Goal: Transaction & Acquisition: Purchase product/service

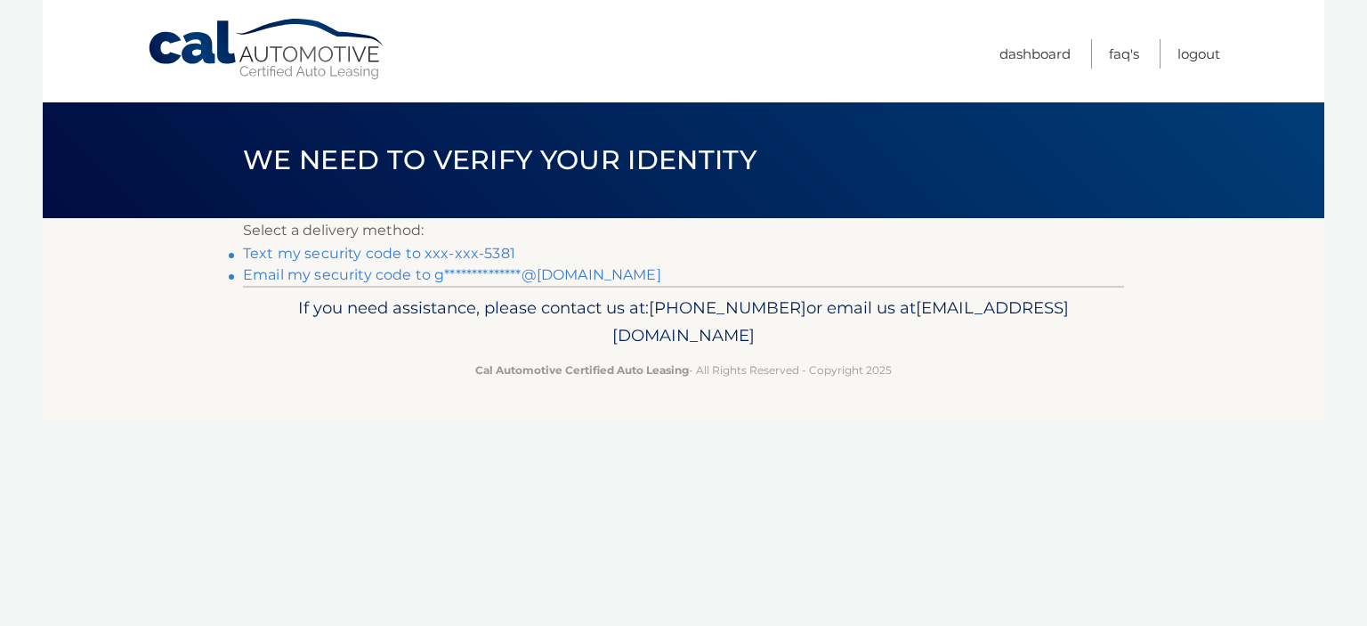
click at [460, 248] on link "Text my security code to xxx-xxx-5381" at bounding box center [379, 253] width 272 height 17
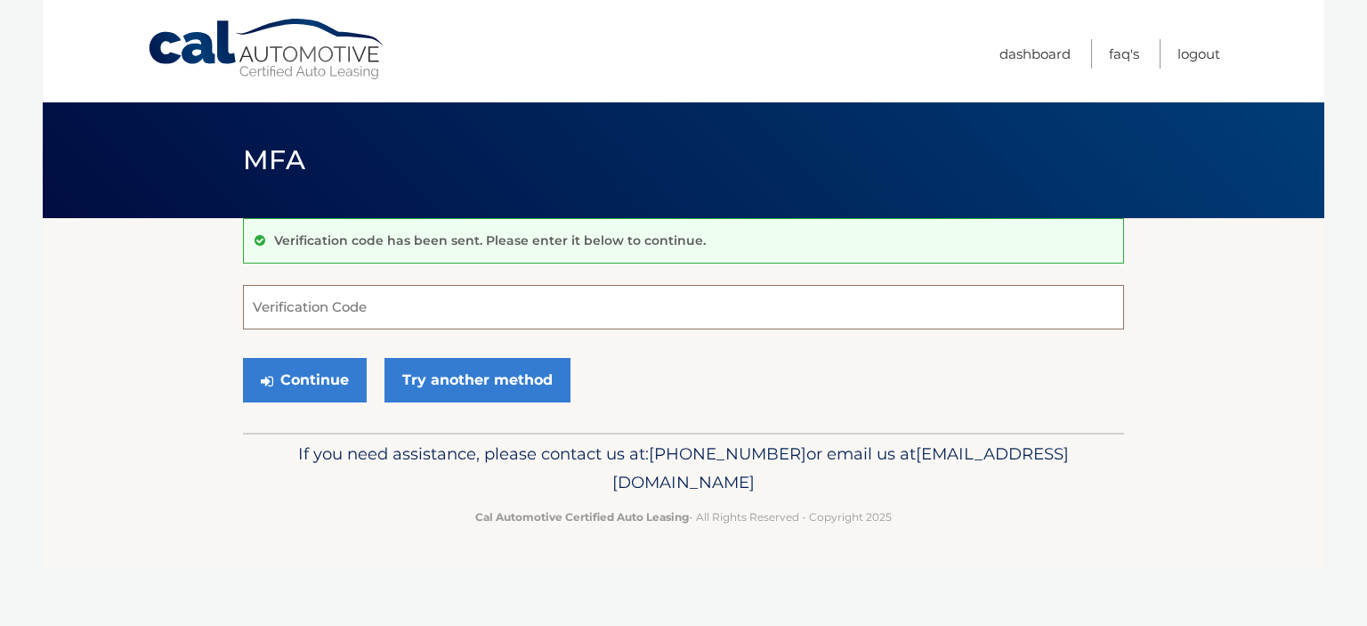
click at [332, 298] on input "Verification Code" at bounding box center [683, 307] width 881 height 44
type input "625567"
click at [291, 379] on button "Continue" at bounding box center [305, 380] width 124 height 44
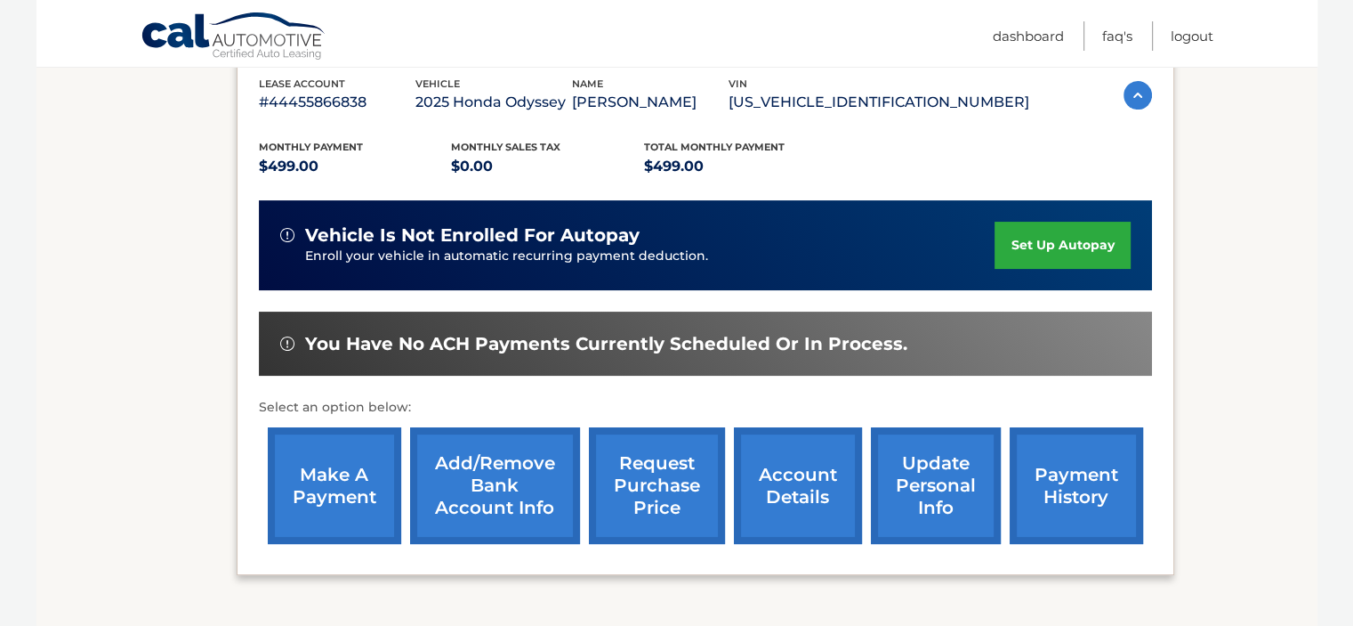
scroll to position [356, 0]
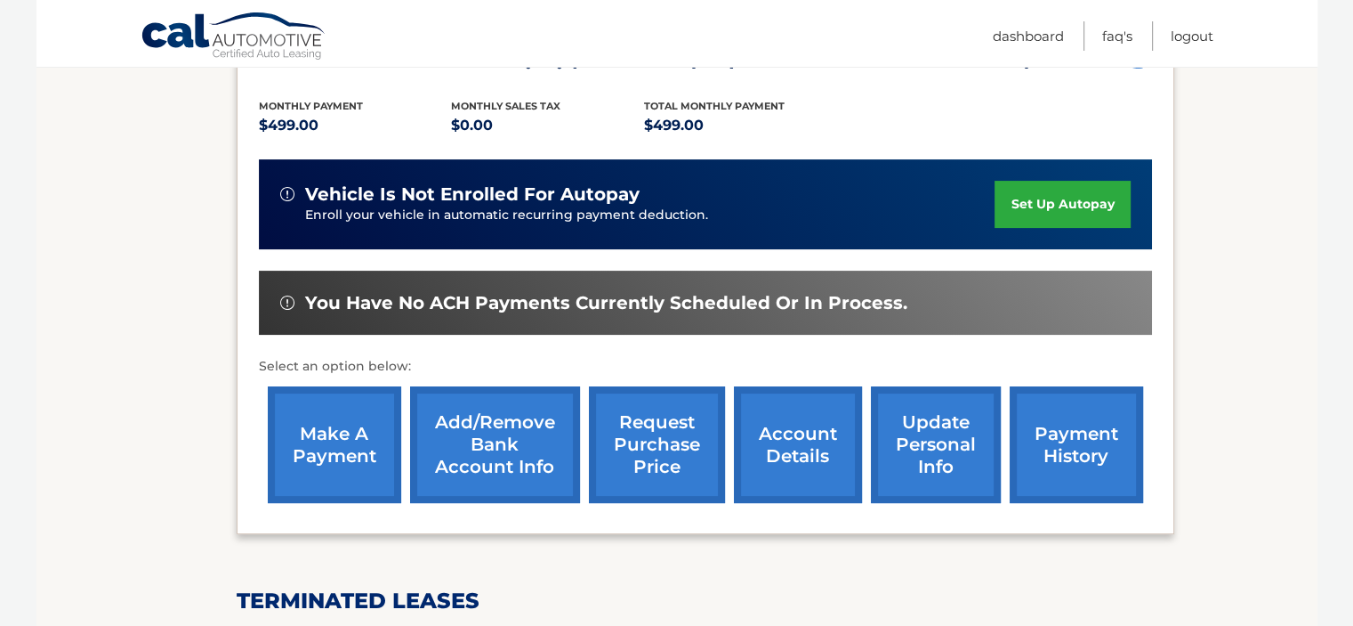
click at [372, 465] on link "make a payment" at bounding box center [334, 444] width 133 height 117
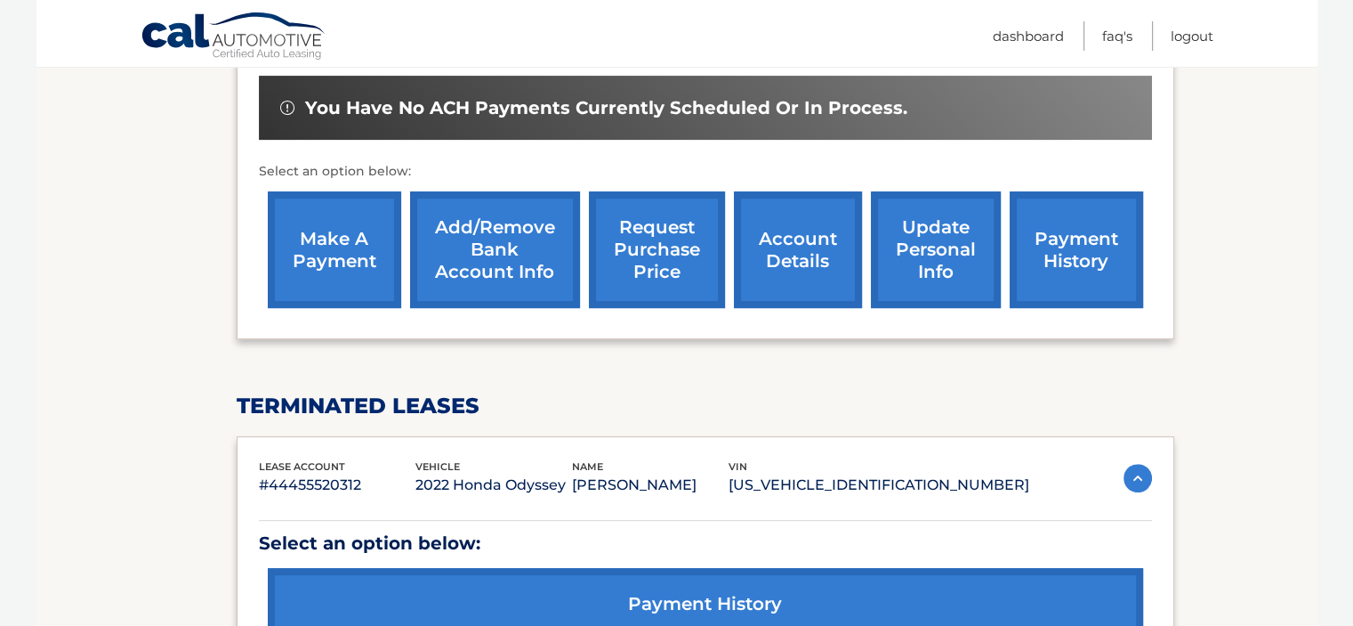
scroll to position [534, 0]
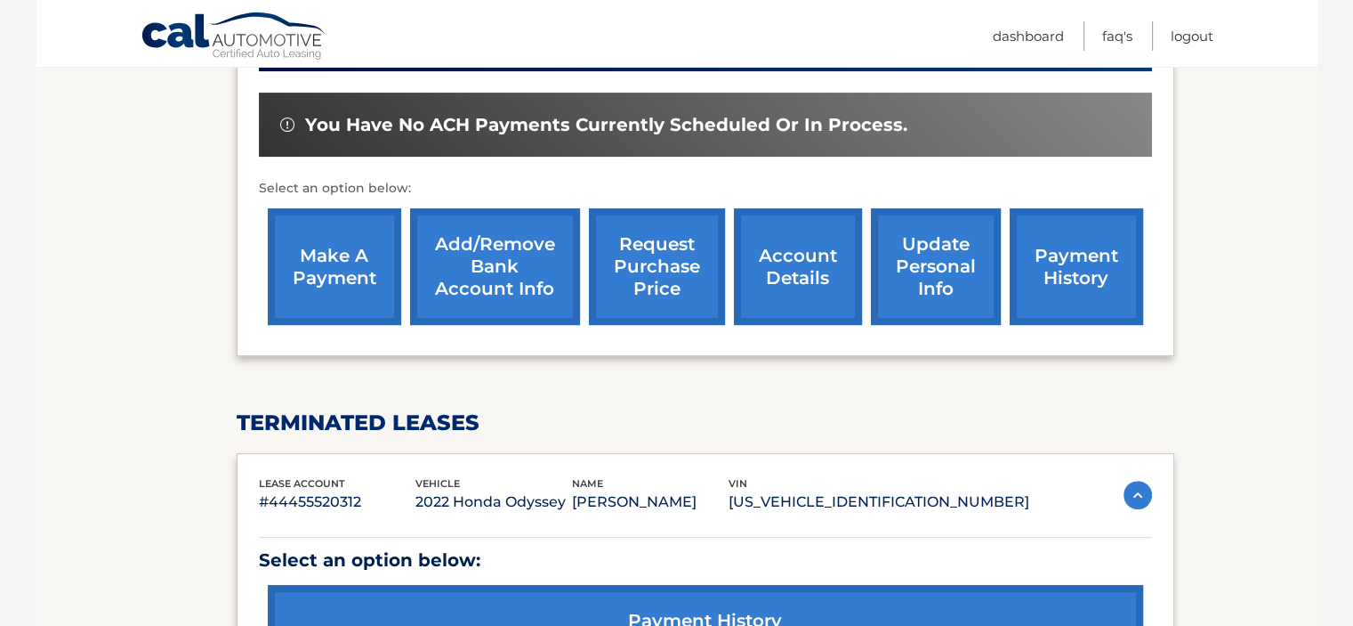
click at [1078, 287] on link "payment history" at bounding box center [1076, 266] width 133 height 117
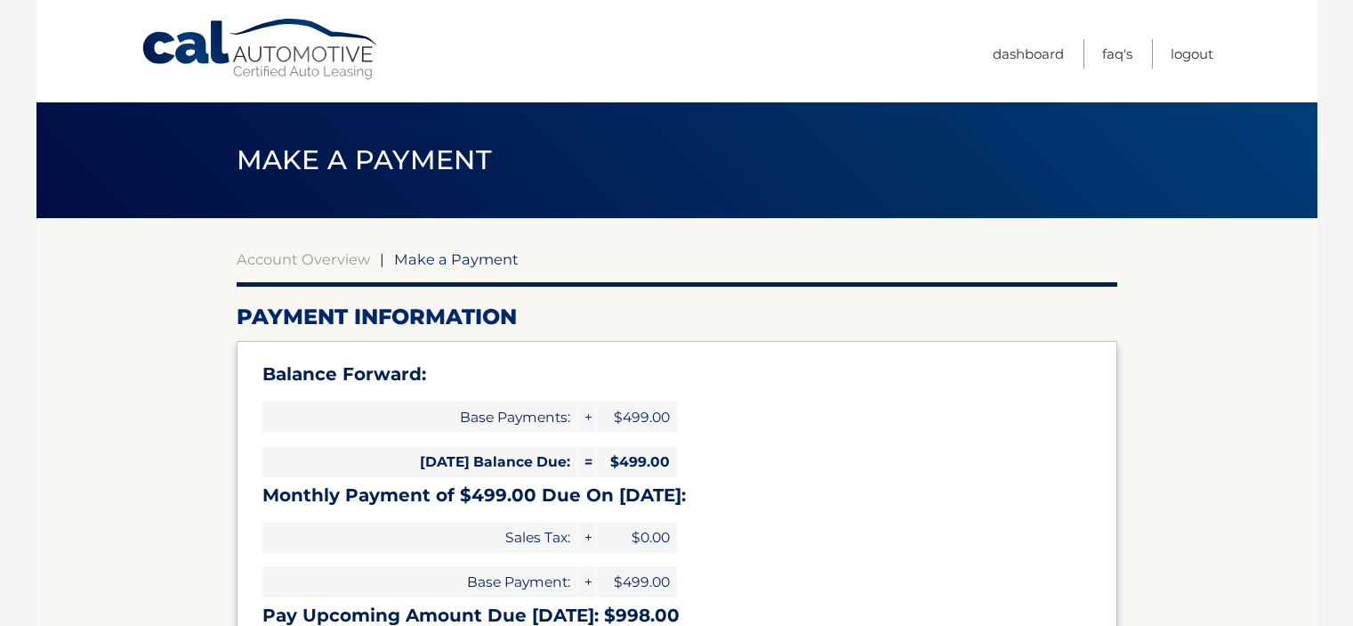
select select "NDRlYmNjMzMtNTNlNy00NWUzLWI5NzItZTJlNDllZTQ0MTA0"
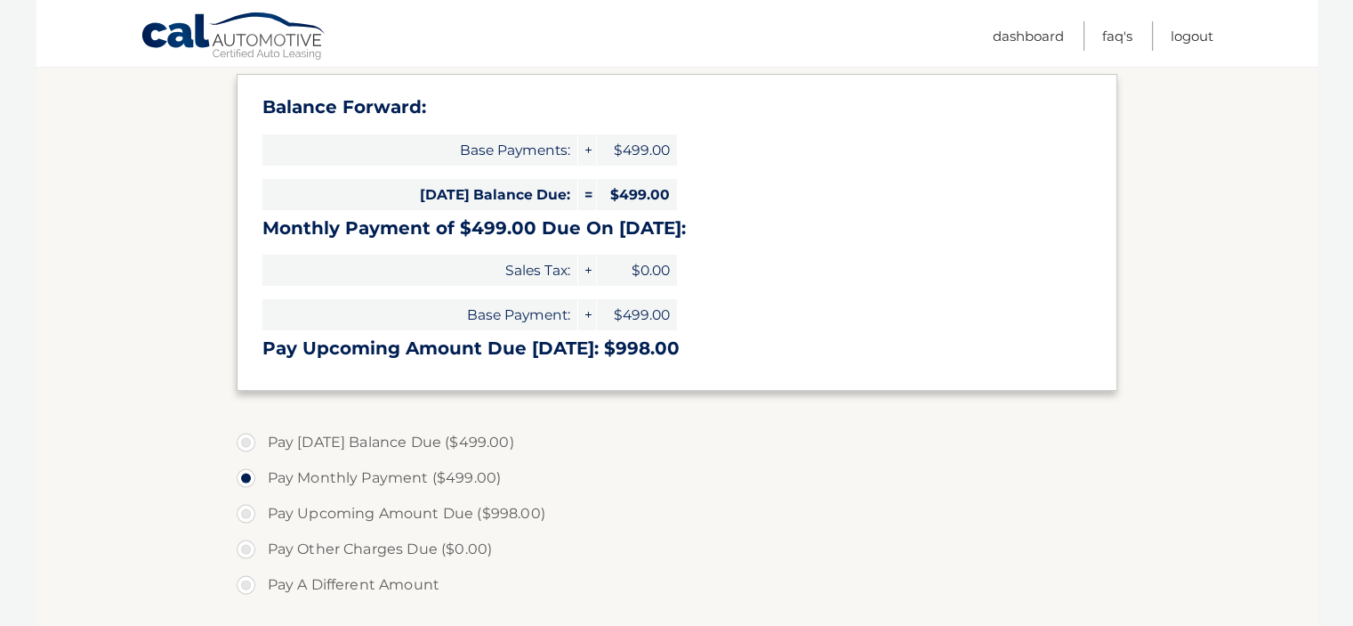
scroll to position [267, 0]
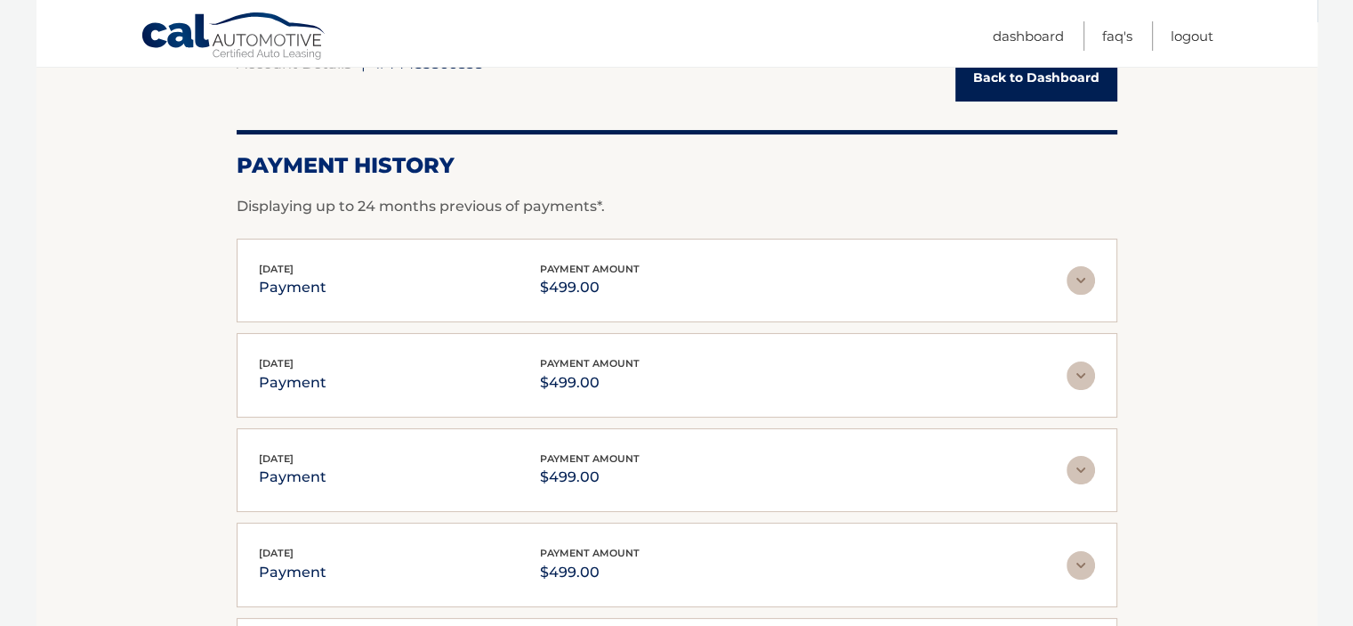
scroll to position [89, 0]
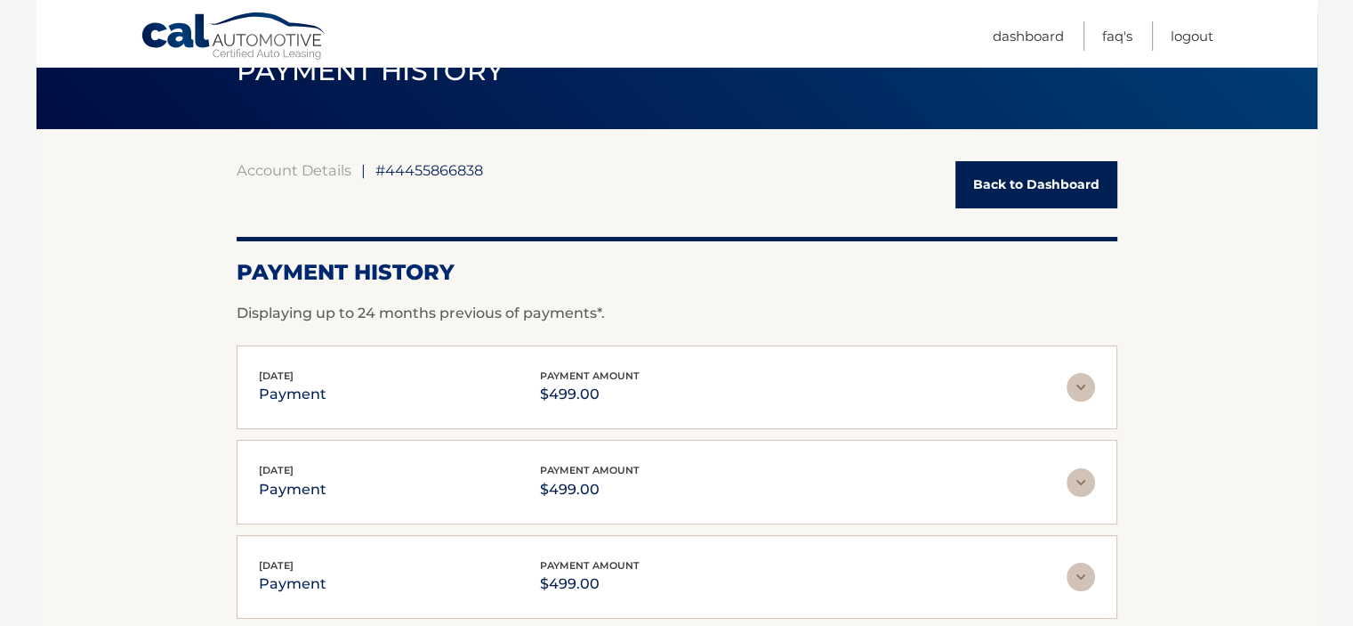
click at [1064, 188] on link "Back to Dashboard" at bounding box center [1037, 184] width 162 height 47
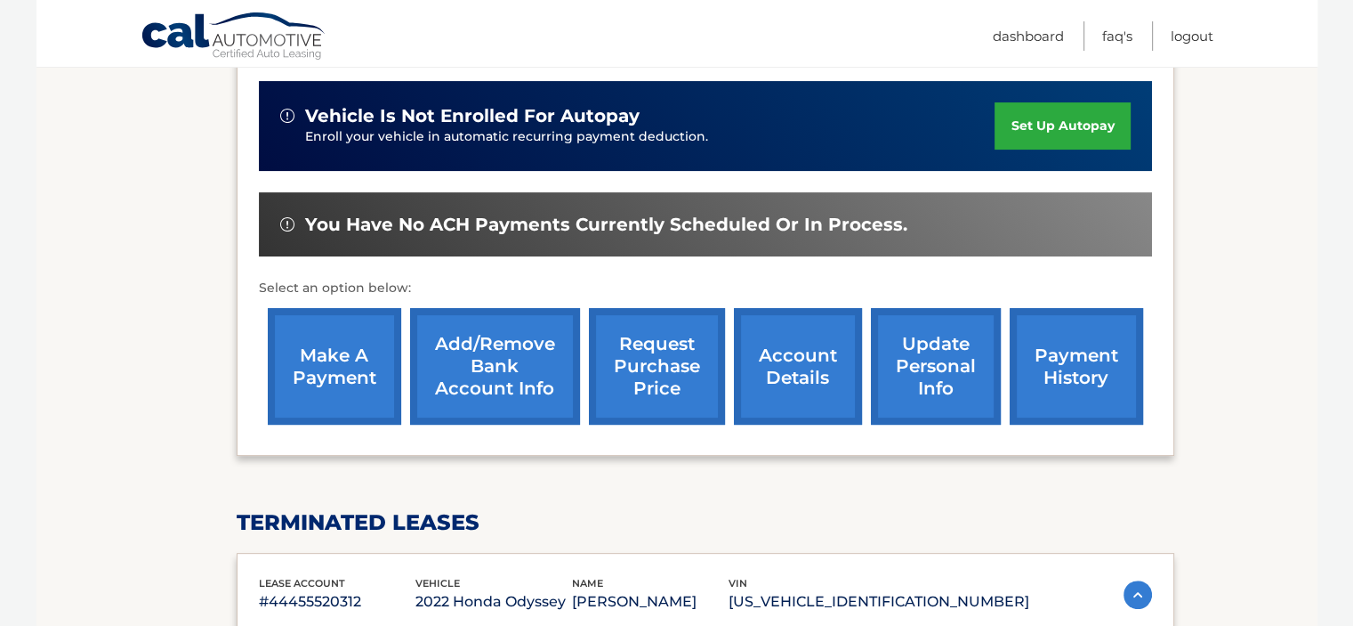
scroll to position [445, 0]
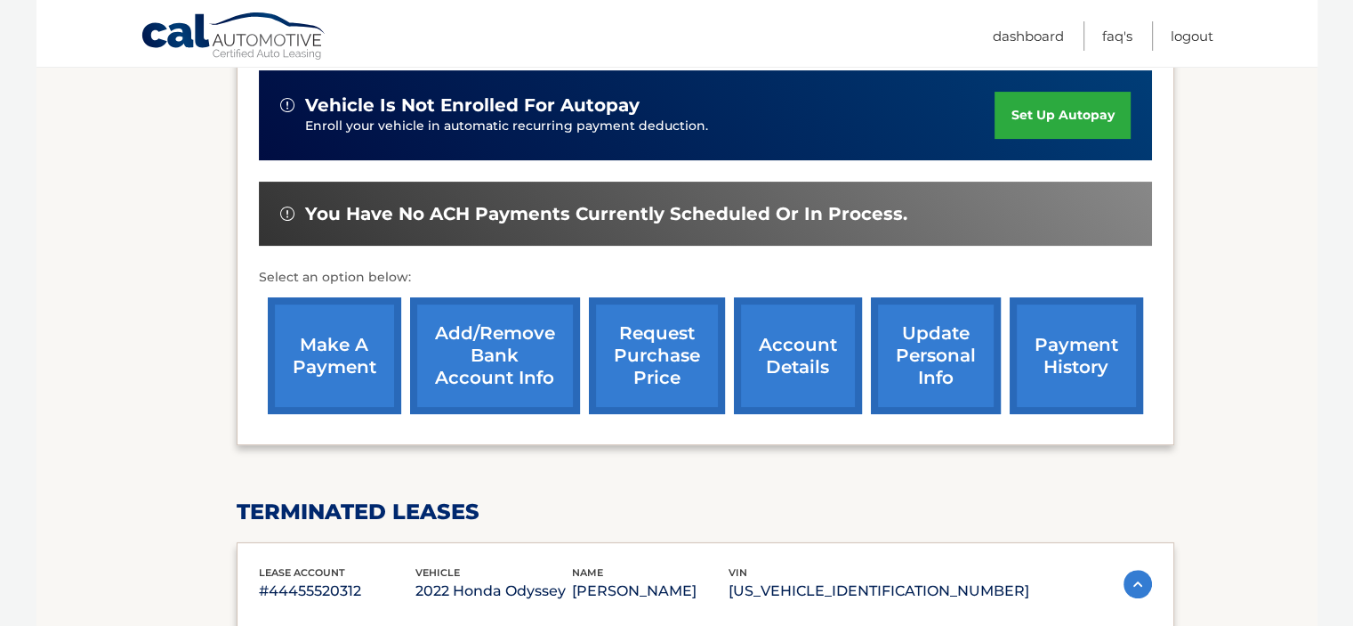
click at [252, 371] on div "lease account #44455866838 vehicle 2025 Honda Odyssey name [PERSON_NAME] vin [U…" at bounding box center [706, 184] width 938 height 522
click at [297, 363] on link "make a payment" at bounding box center [334, 355] width 133 height 117
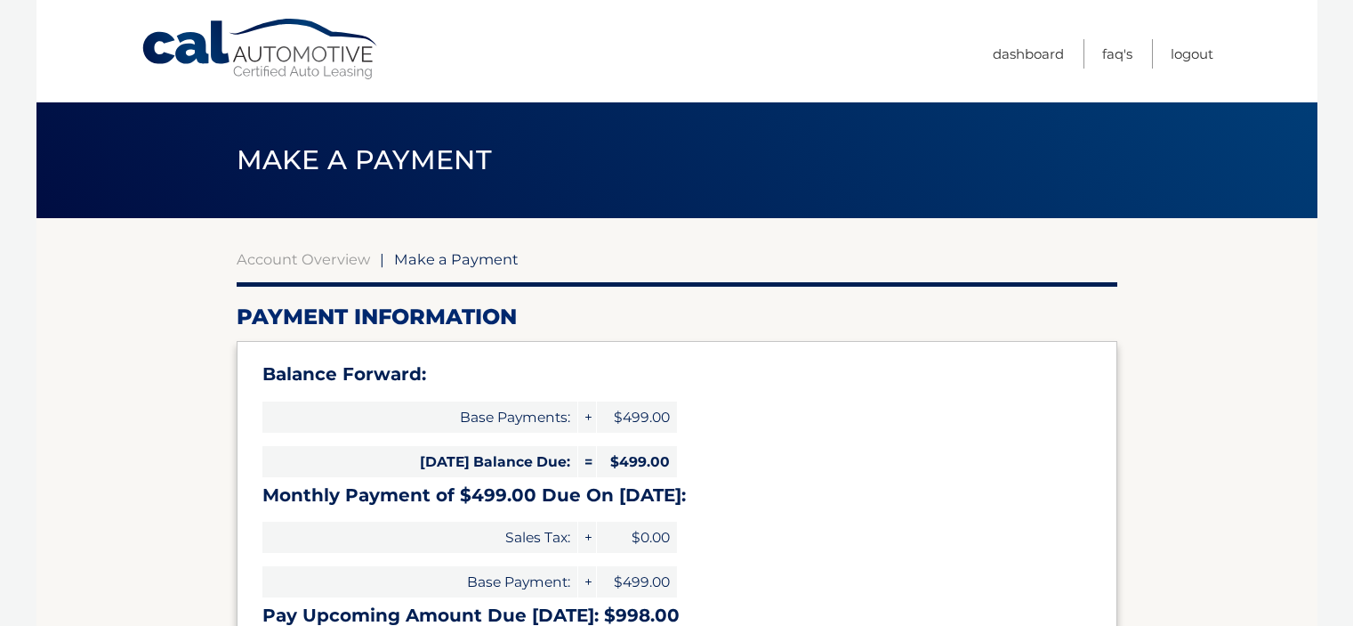
select select "NDRlYmNjMzMtNTNlNy00NWUzLWI5NzItZTJlNDllZTQ0MTA0"
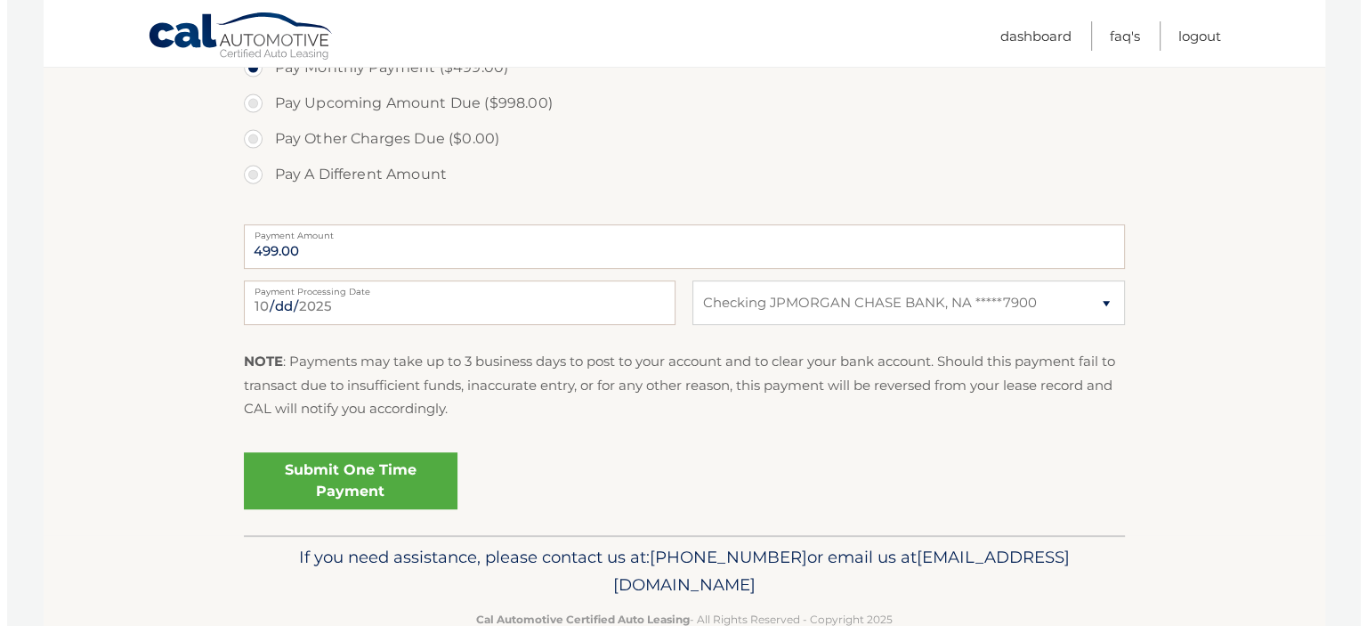
scroll to position [712, 0]
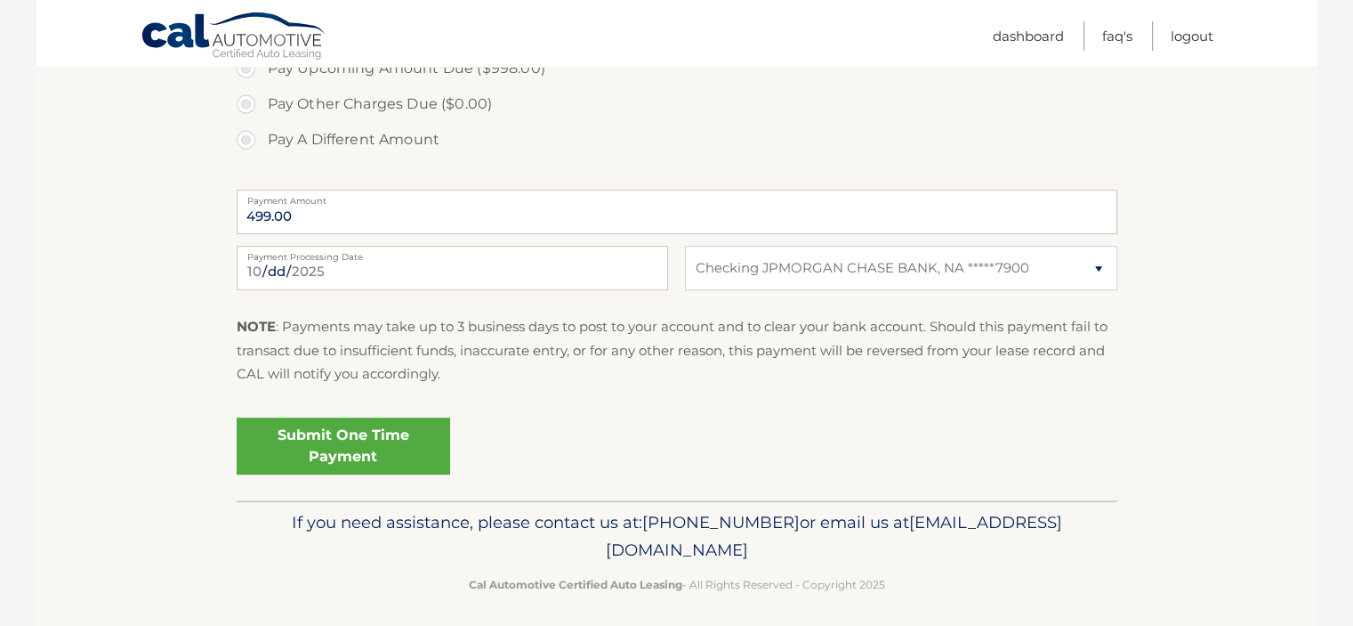
click at [336, 431] on link "Submit One Time Payment" at bounding box center [344, 445] width 214 height 57
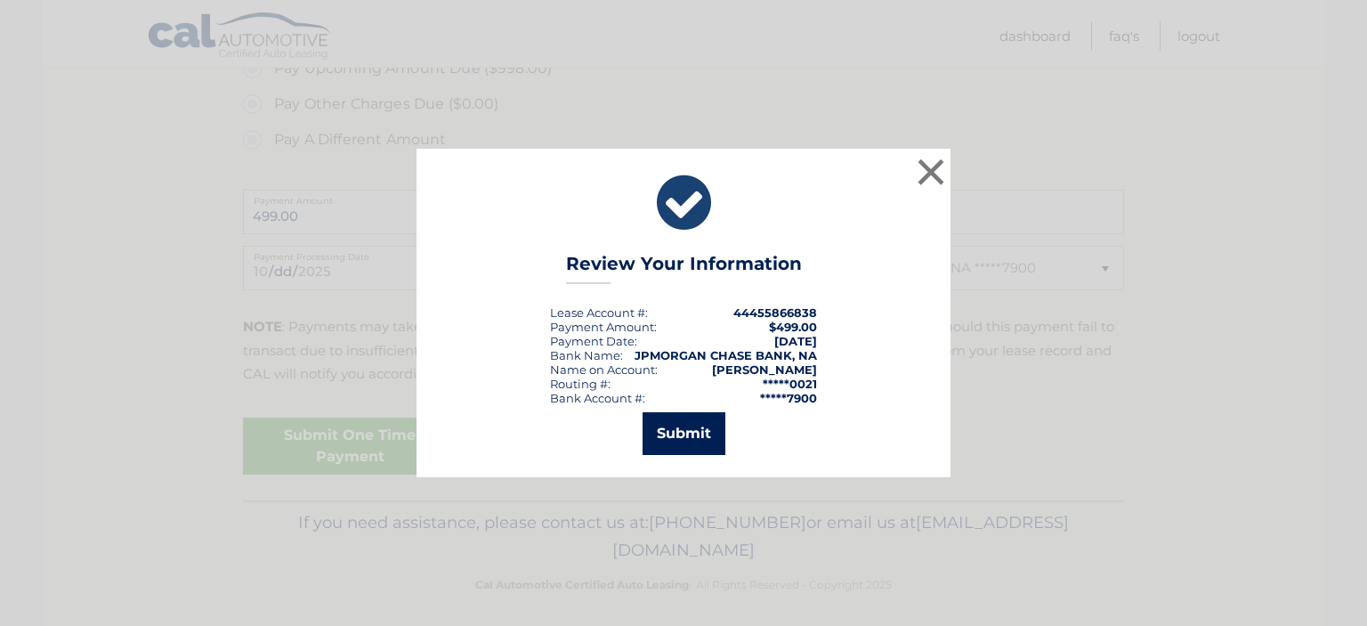
click at [683, 433] on button "Submit" at bounding box center [683, 433] width 83 height 43
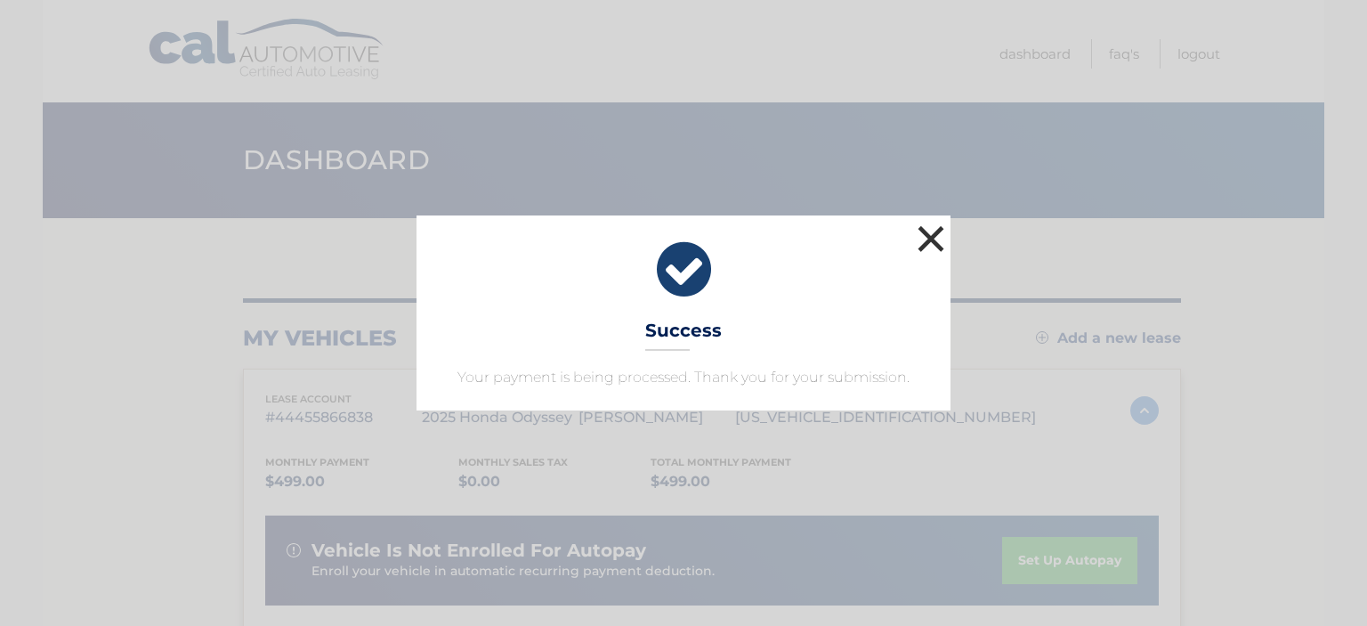
click at [935, 232] on button "×" at bounding box center [931, 239] width 36 height 36
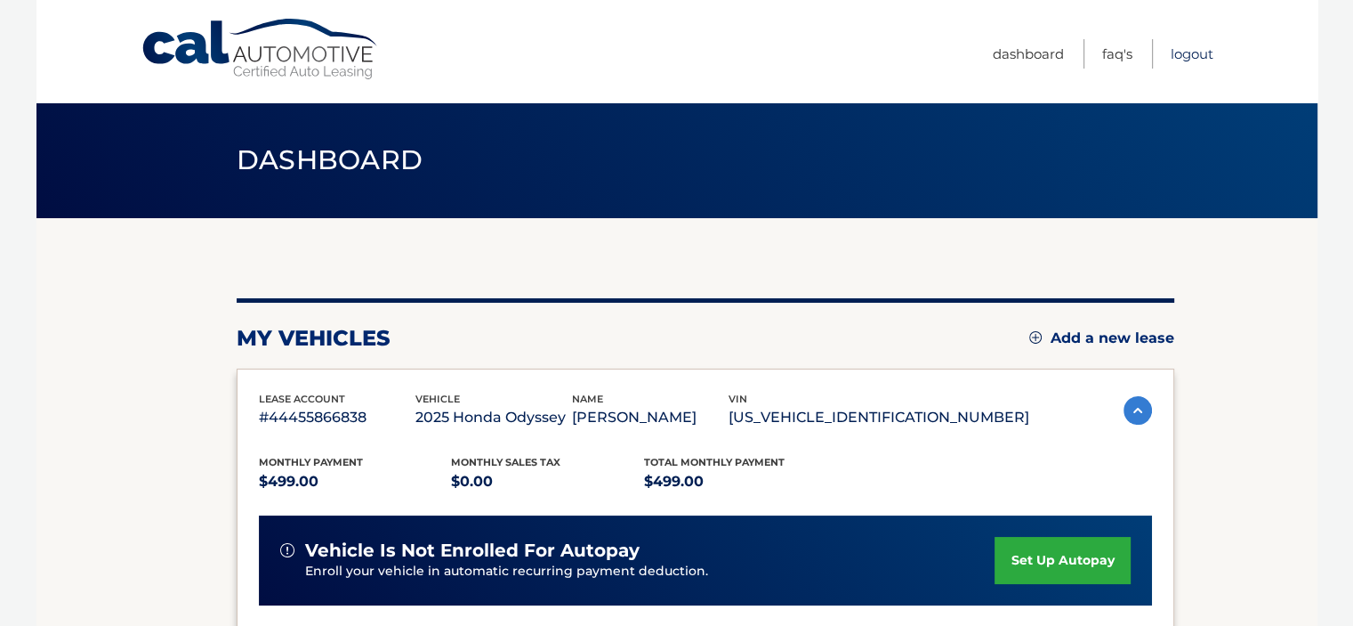
click at [1190, 55] on link "Logout" at bounding box center [1192, 53] width 43 height 29
